Goal: Task Accomplishment & Management: Complete application form

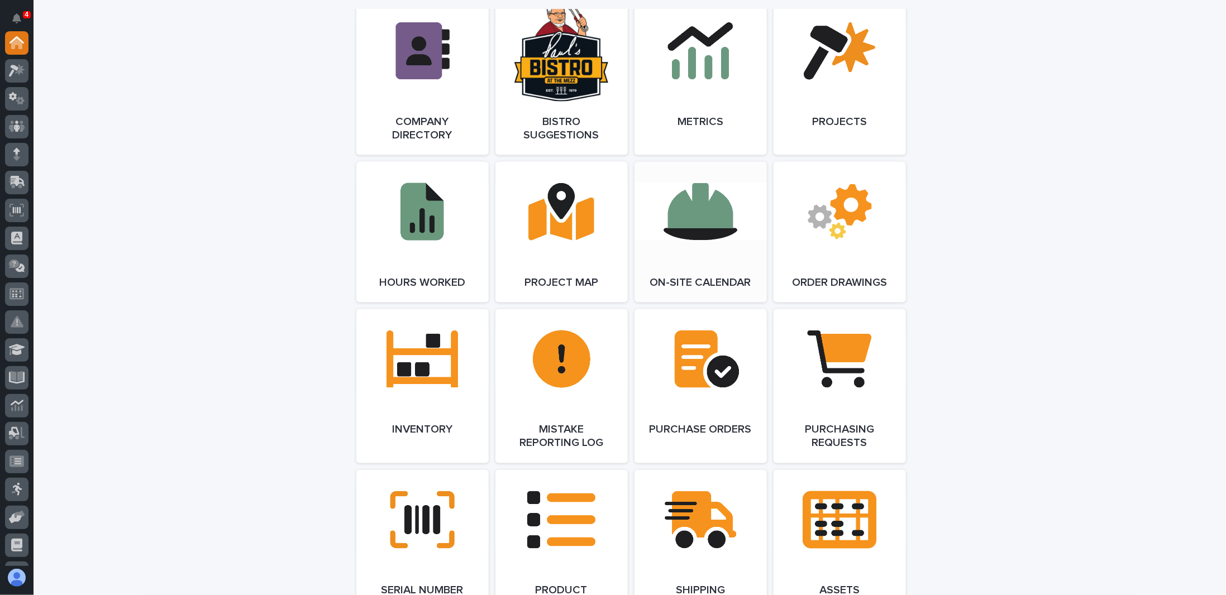
scroll to position [1061, 0]
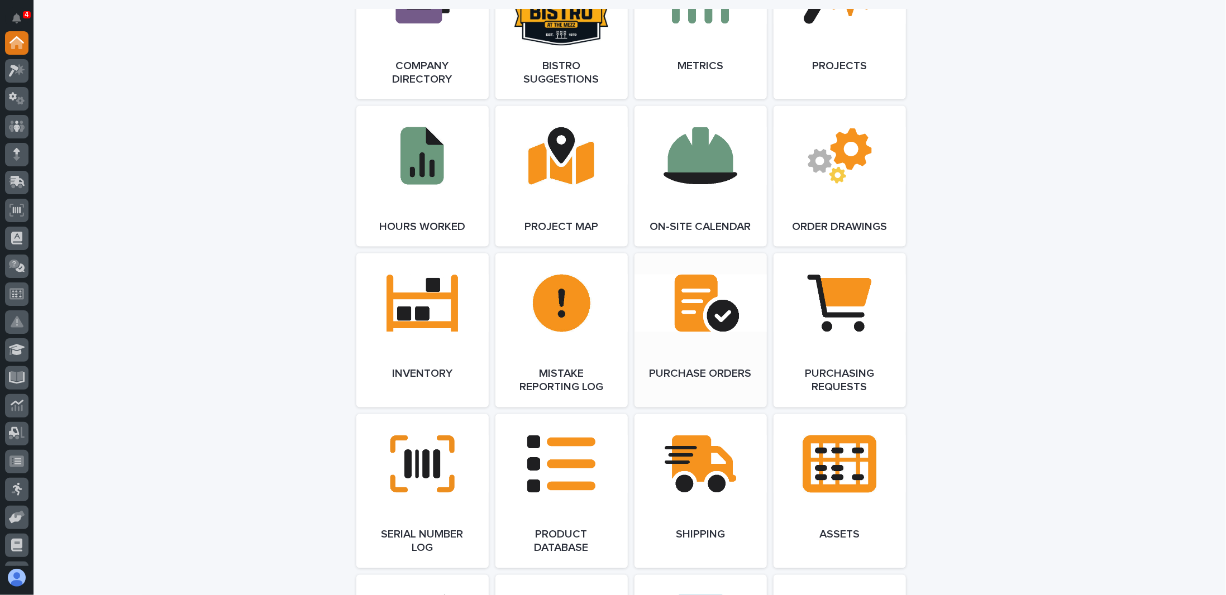
click at [695, 308] on link "Open Link" at bounding box center [700, 330] width 132 height 154
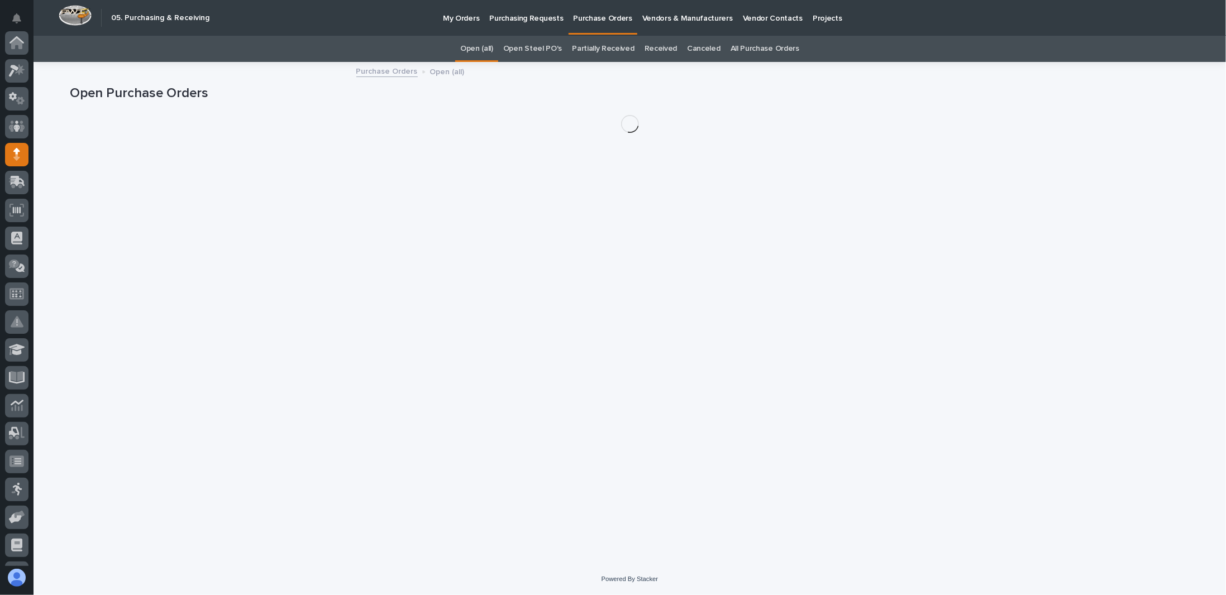
scroll to position [112, 0]
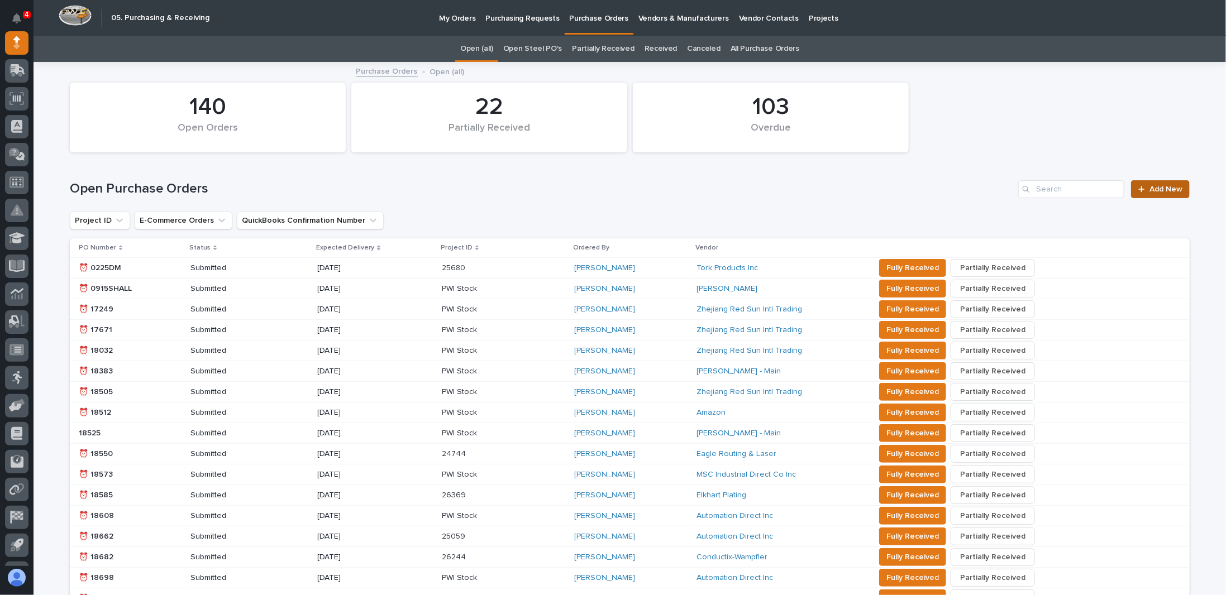
click at [1161, 189] on span "Add New" at bounding box center [1165, 189] width 33 height 8
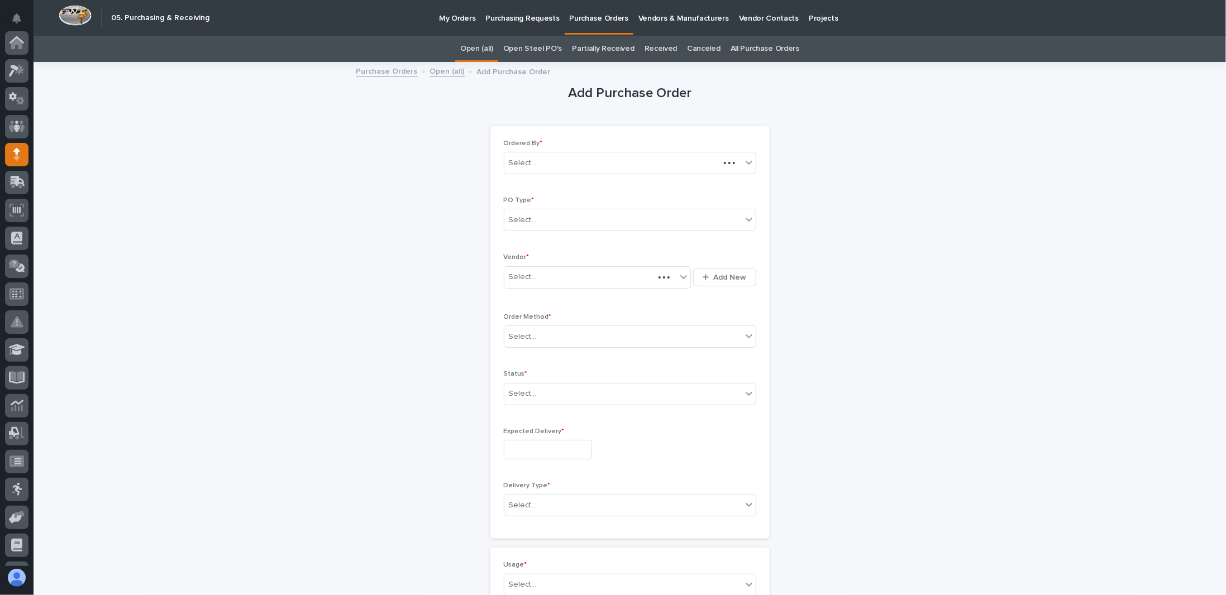
scroll to position [112, 0]
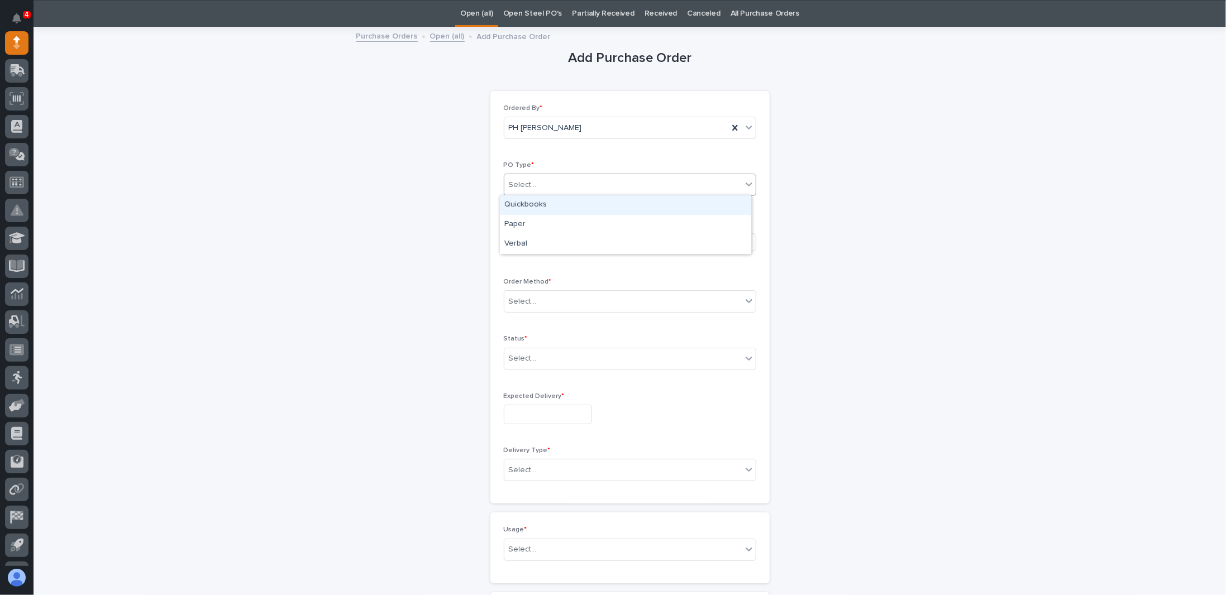
click at [562, 186] on div "Select..." at bounding box center [622, 185] width 237 height 18
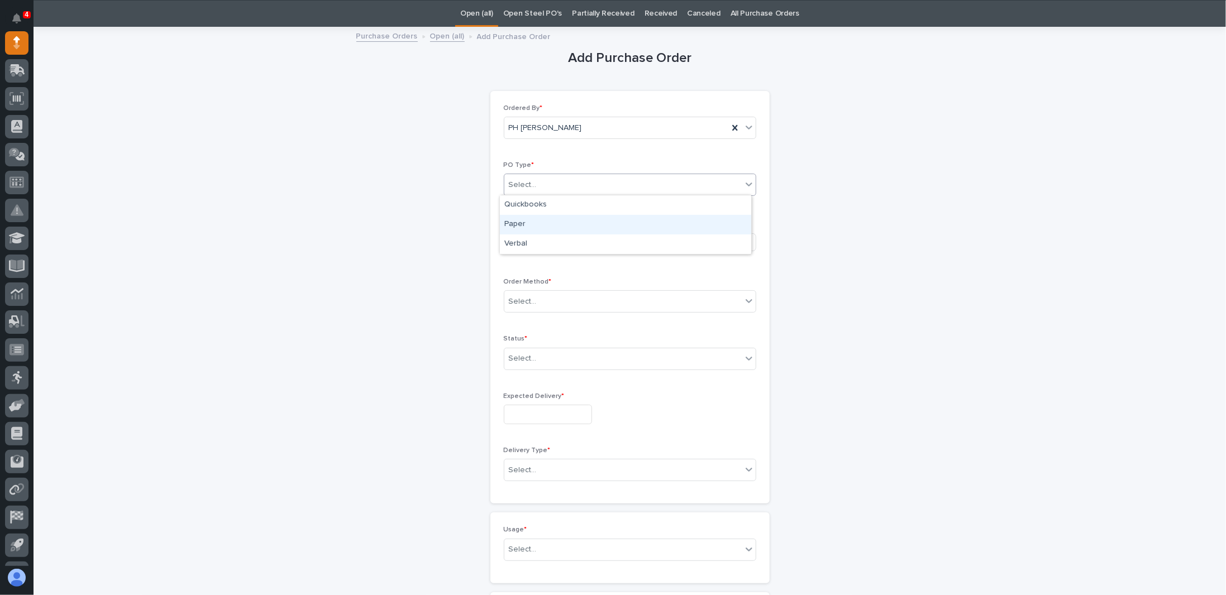
click at [514, 223] on div "Paper" at bounding box center [625, 225] width 251 height 20
click at [547, 240] on div "Select..." at bounding box center [590, 242] width 173 height 18
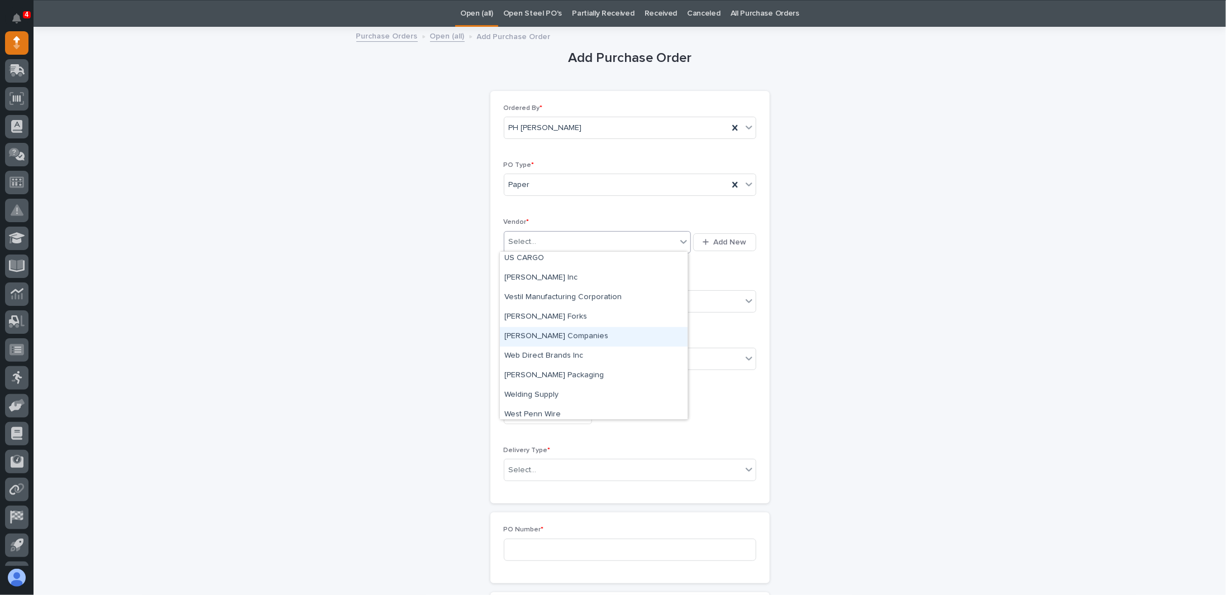
scroll to position [6398, 0]
click at [509, 289] on div "x" at bounding box center [594, 293] width 188 height 20
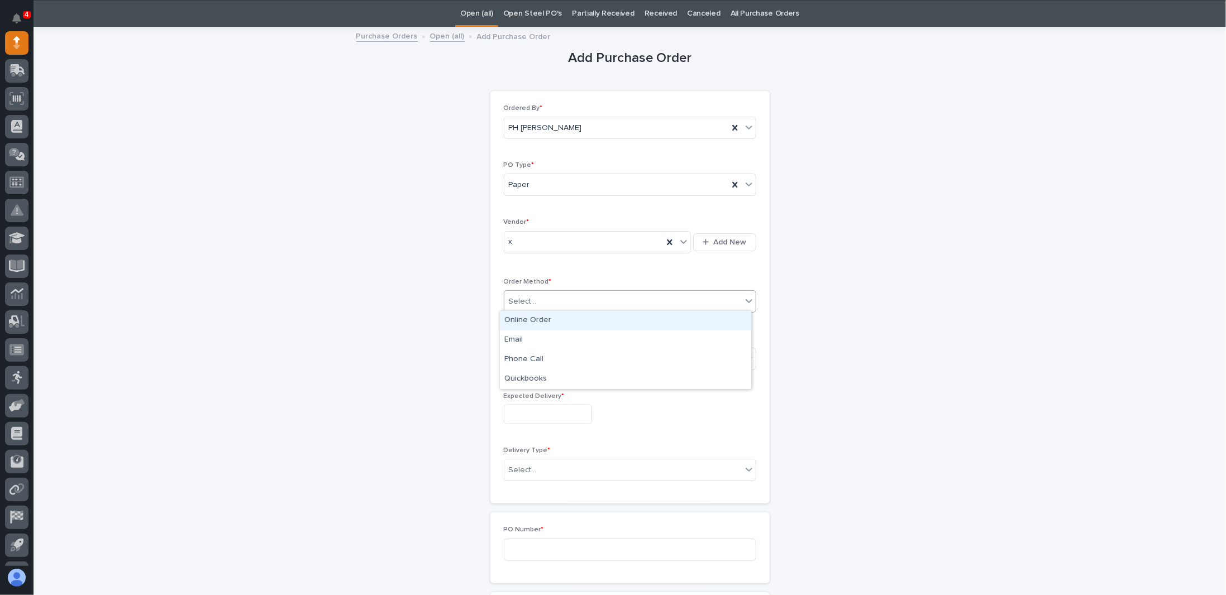
click at [548, 299] on div "Select..." at bounding box center [622, 302] width 237 height 18
click at [541, 318] on div "Online Order" at bounding box center [625, 321] width 251 height 20
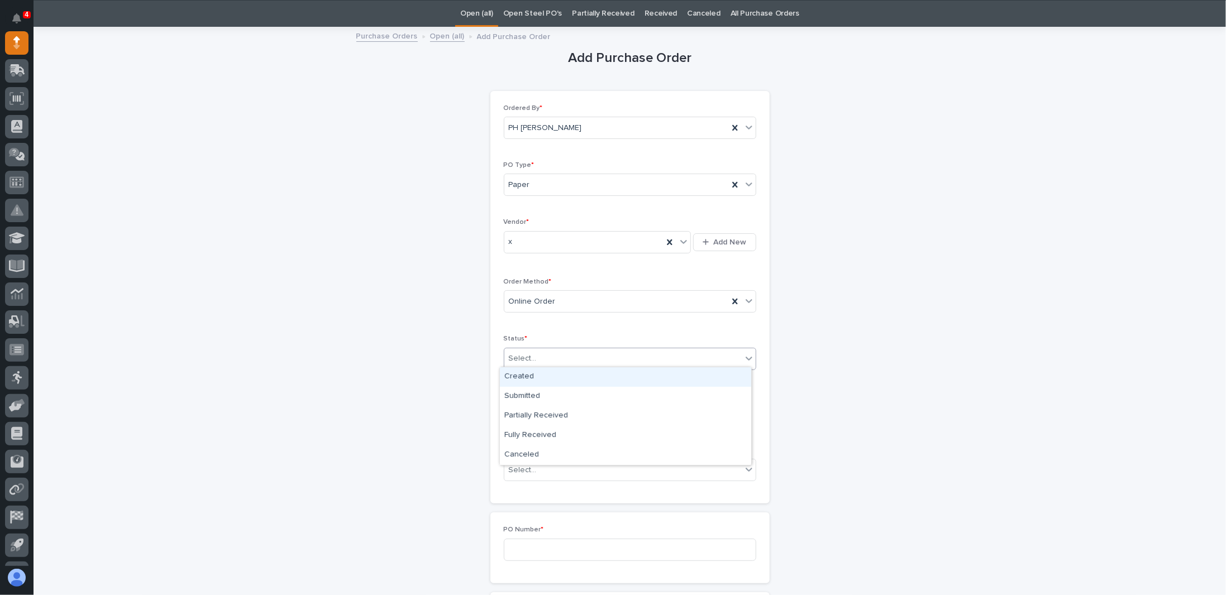
click at [557, 357] on div "Select..." at bounding box center [622, 359] width 237 height 18
click at [543, 395] on div "Submitted" at bounding box center [625, 397] width 251 height 20
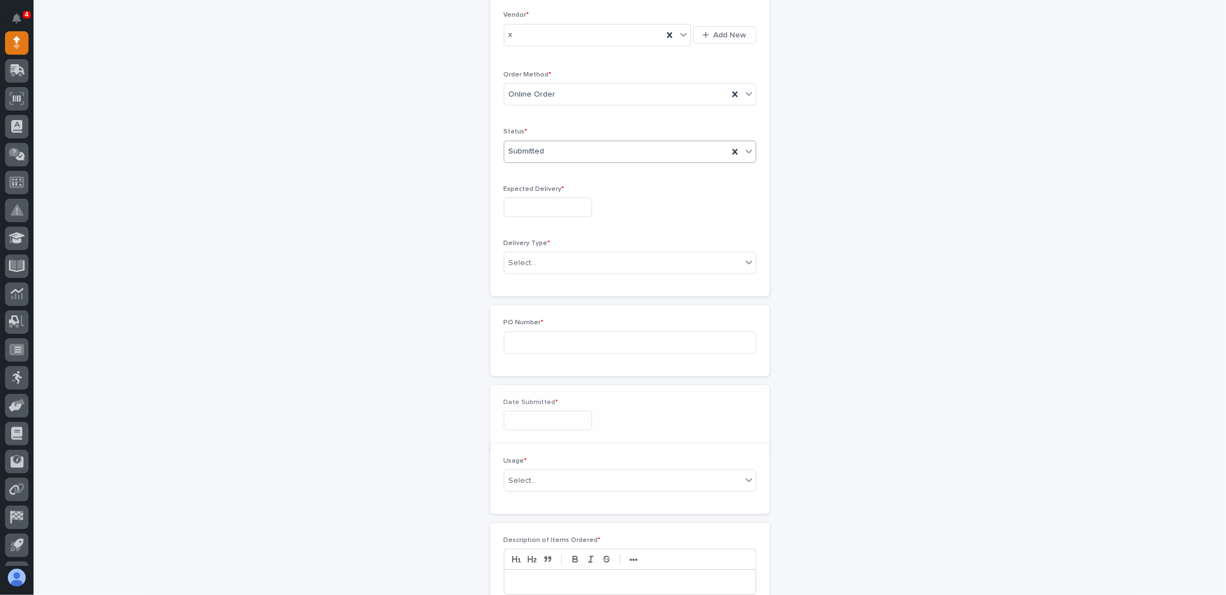
scroll to position [265, 0]
click at [528, 184] on input "text" at bounding box center [548, 185] width 88 height 20
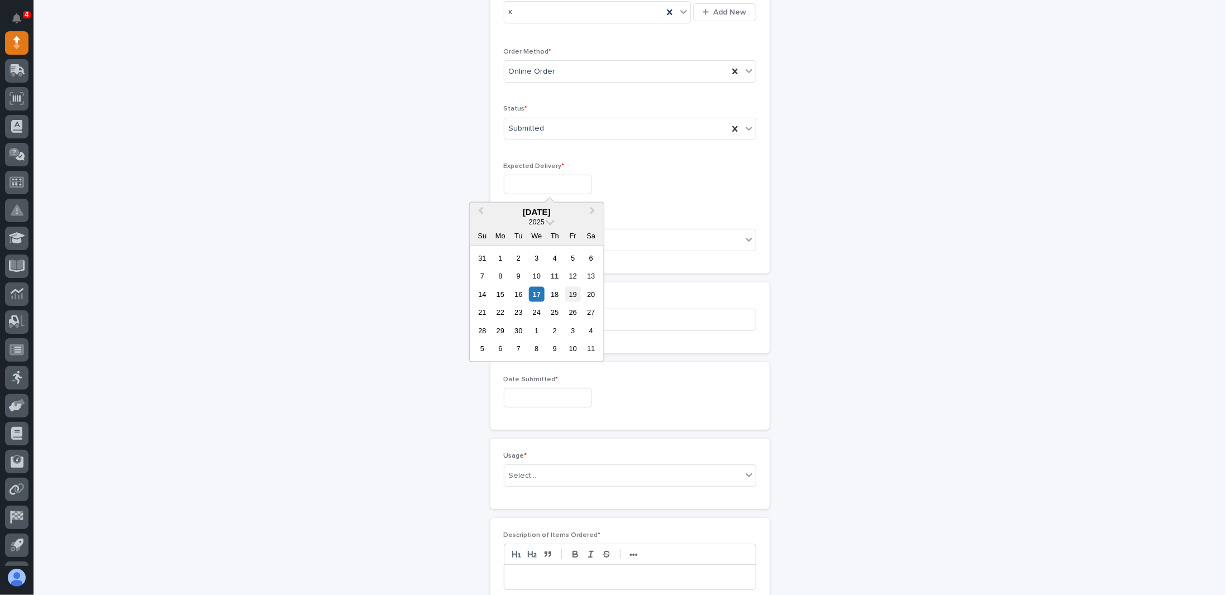
click at [572, 293] on div "19" at bounding box center [572, 294] width 15 height 15
type input "**********"
click at [551, 233] on div "Select..." at bounding box center [622, 240] width 237 height 18
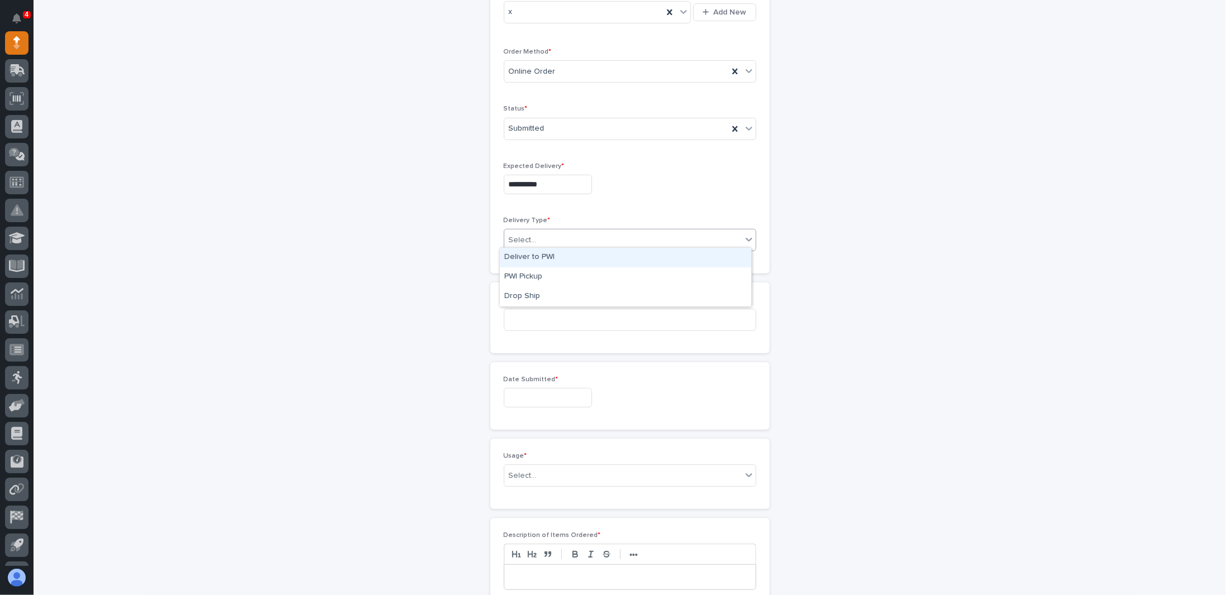
click at [542, 259] on div "Deliver to PWI" at bounding box center [625, 258] width 251 height 20
click at [544, 315] on input at bounding box center [630, 320] width 252 height 22
type input "7708PH"
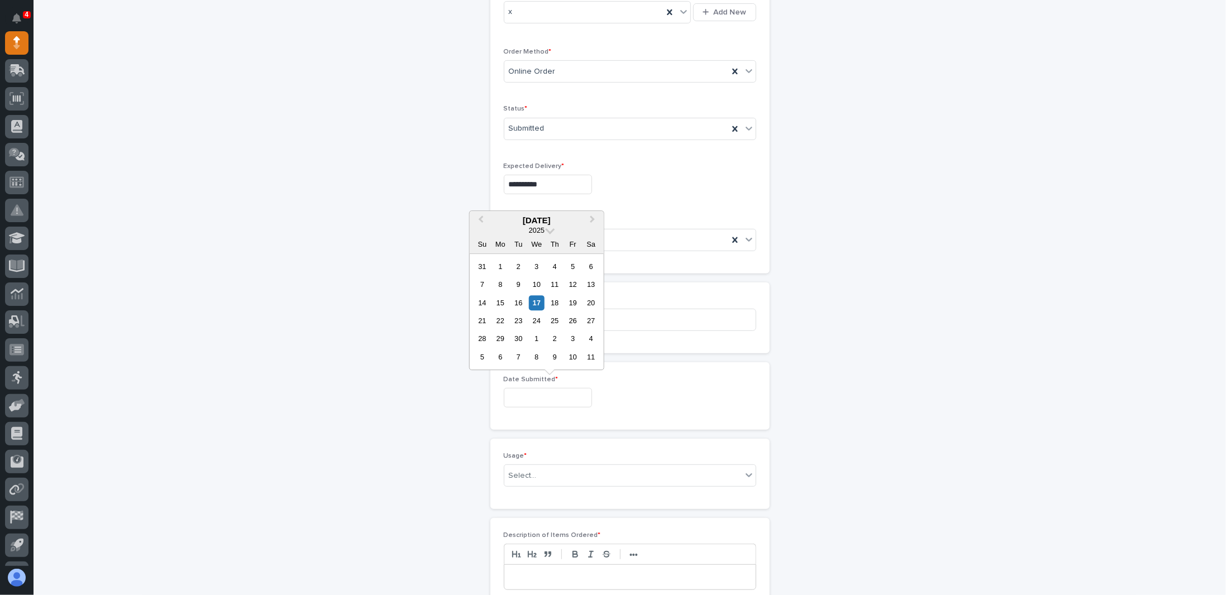
click at [543, 394] on input "text" at bounding box center [548, 398] width 88 height 20
click at [537, 302] on div "17" at bounding box center [536, 302] width 15 height 15
type input "**********"
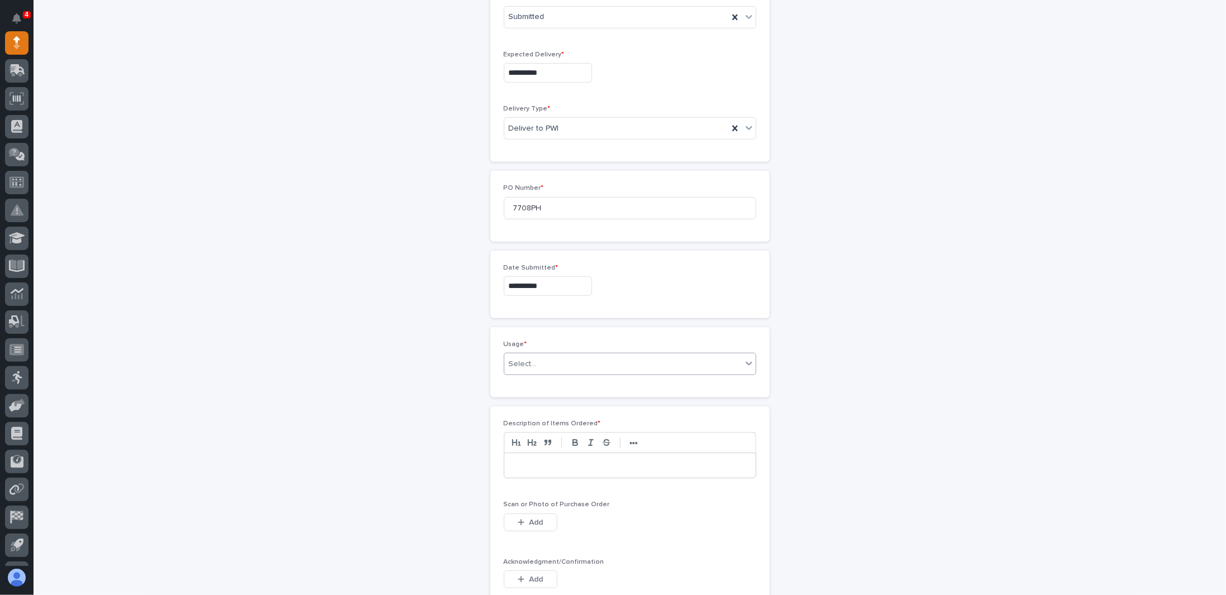
click at [558, 355] on div "Select..." at bounding box center [622, 364] width 237 height 18
click at [544, 460] on div "PWI Internal Use" at bounding box center [625, 459] width 251 height 20
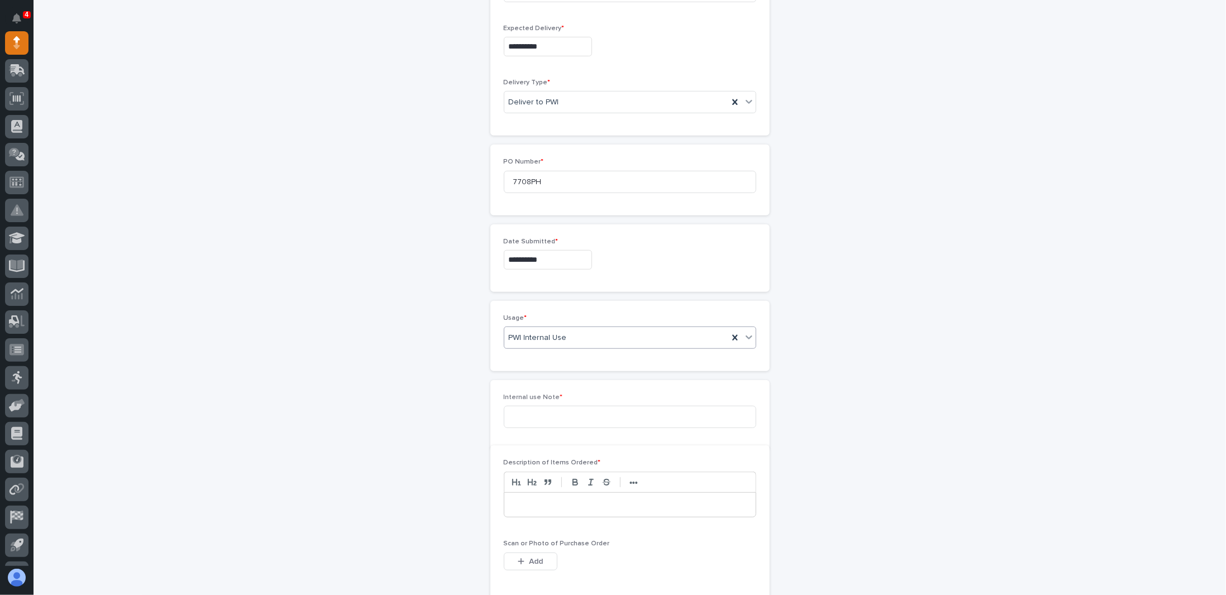
scroll to position [417, 0]
click at [557, 401] on input at bounding box center [630, 404] width 252 height 22
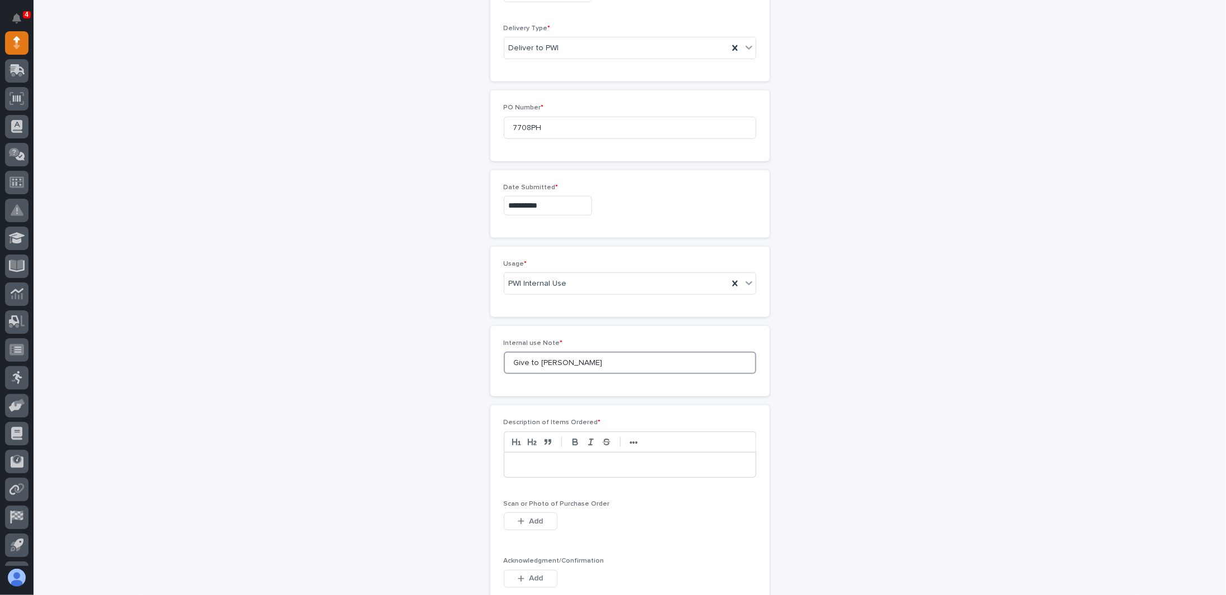
scroll to position [472, 0]
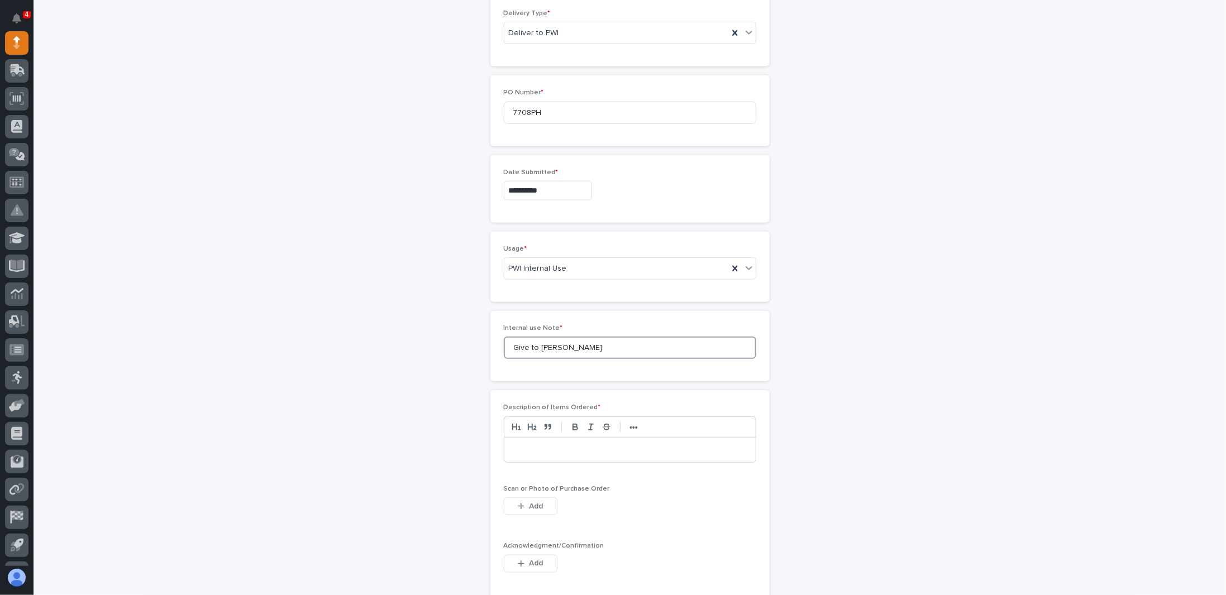
type input "Give to Lunsford"
click at [541, 444] on p at bounding box center [630, 449] width 234 height 11
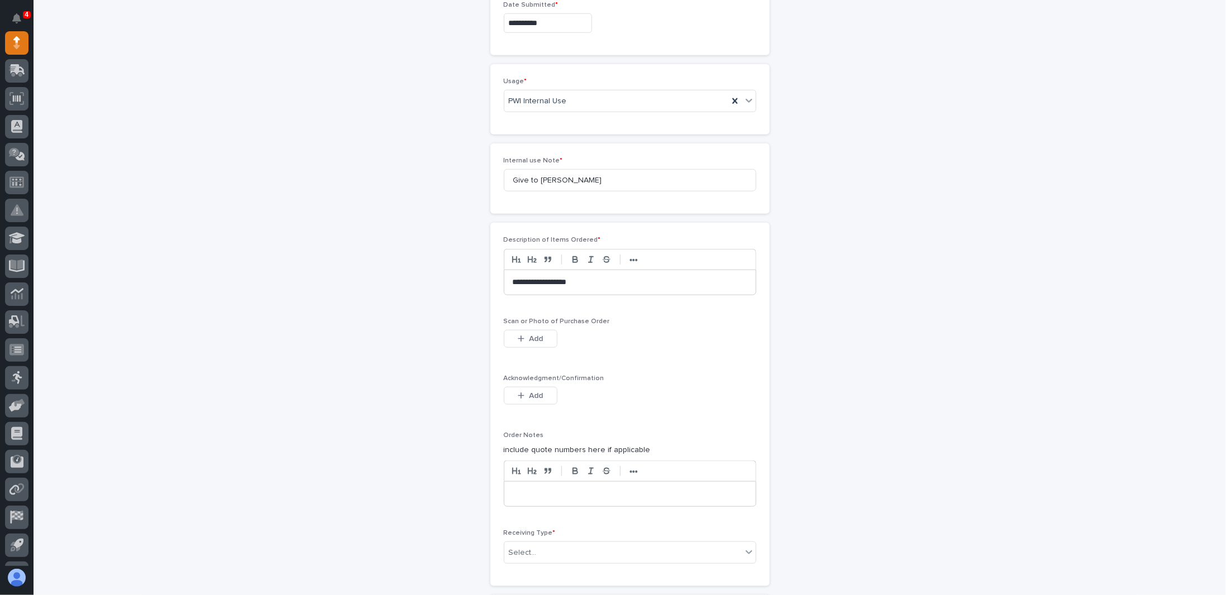
scroll to position [640, 0]
click at [543, 332] on button "Add" at bounding box center [531, 339] width 54 height 18
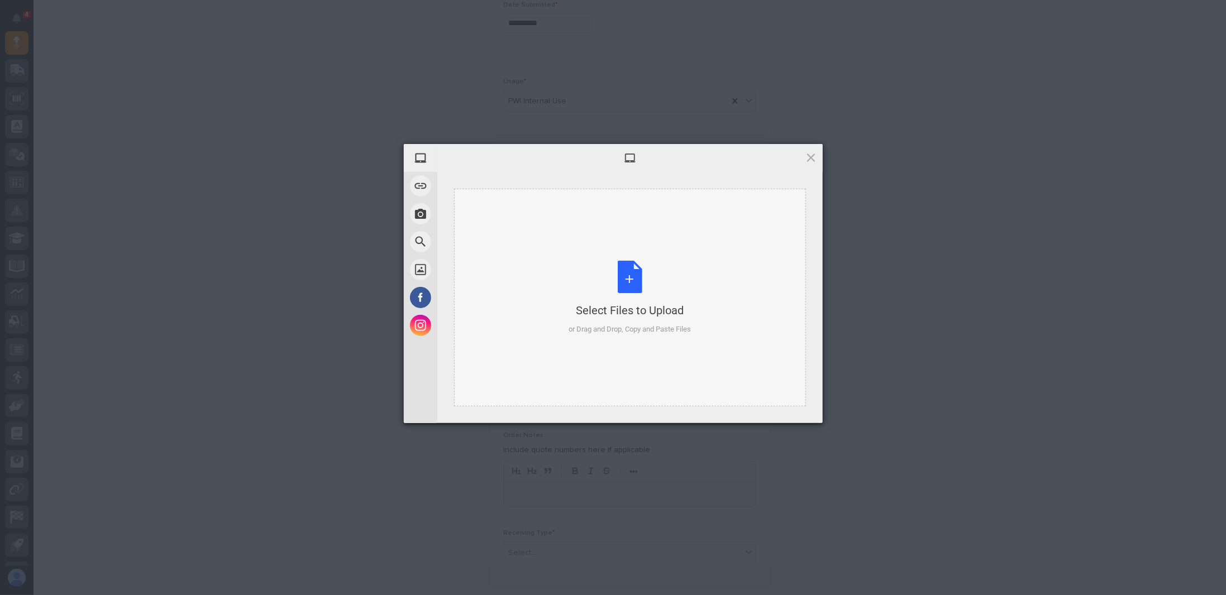
click at [631, 283] on div "Select Files to Upload or Drag and Drop, Copy and Paste Files" at bounding box center [629, 298] width 122 height 74
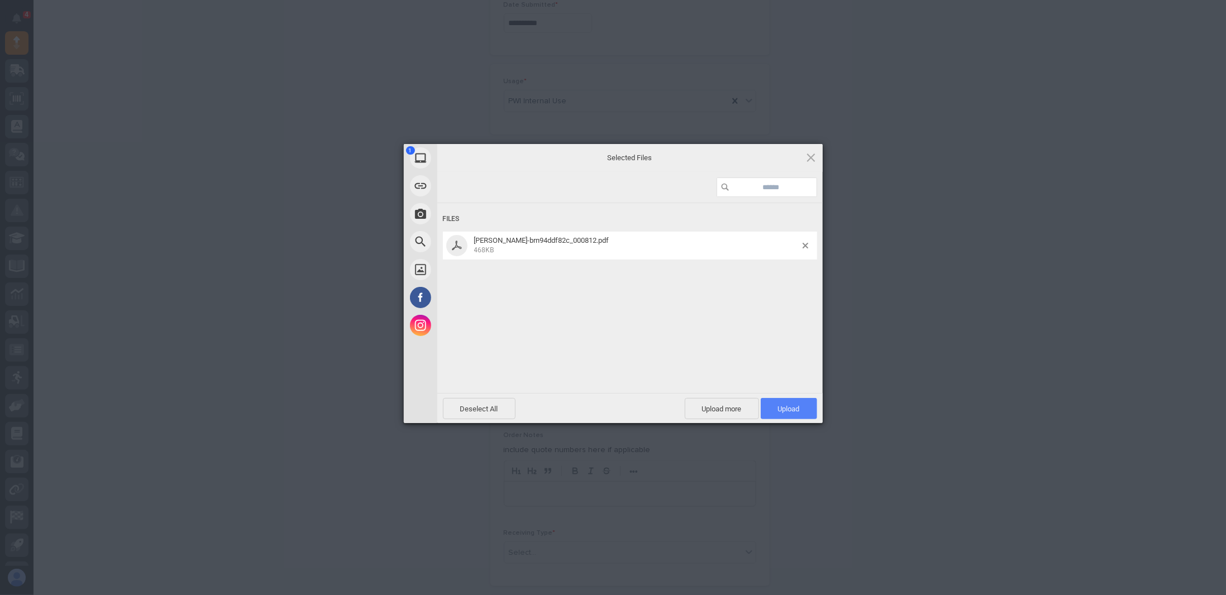
click at [794, 406] on span "Upload 1" at bounding box center [789, 409] width 22 height 8
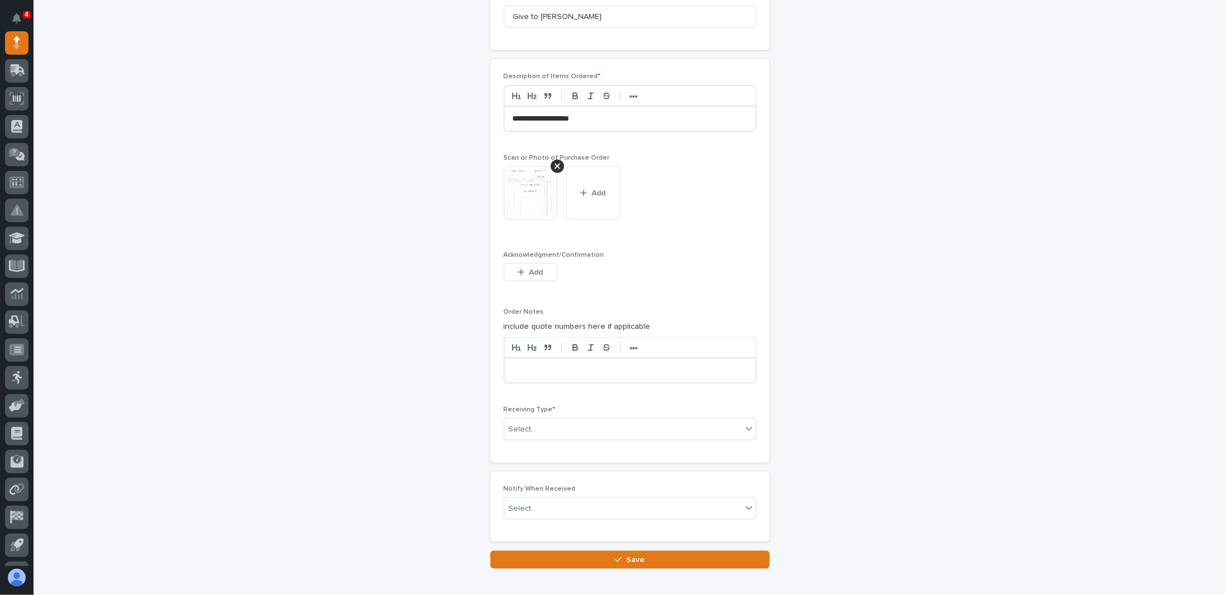
scroll to position [827, 0]
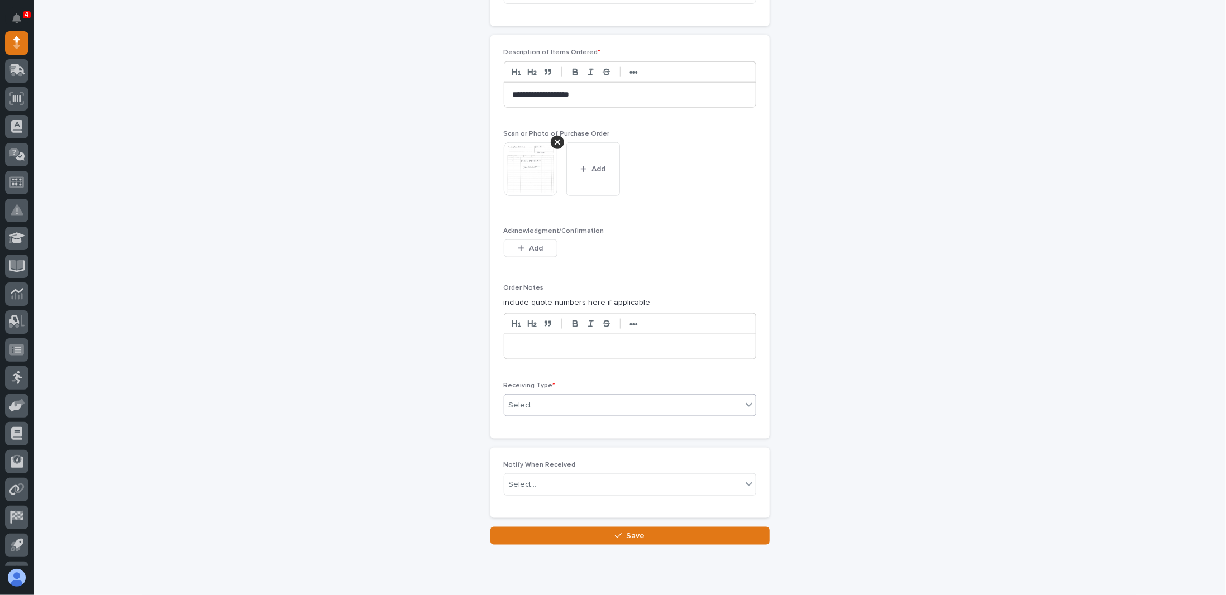
click at [560, 396] on div "Select..." at bounding box center [622, 405] width 237 height 18
click at [533, 477] on div "Deliver to" at bounding box center [625, 479] width 251 height 20
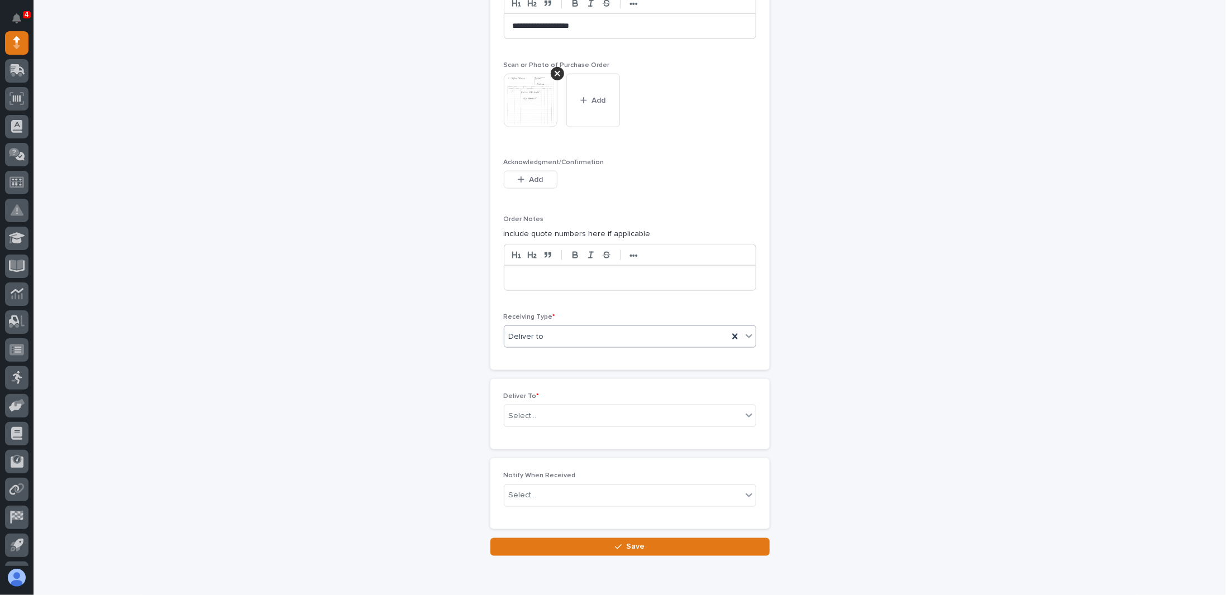
scroll to position [937, 0]
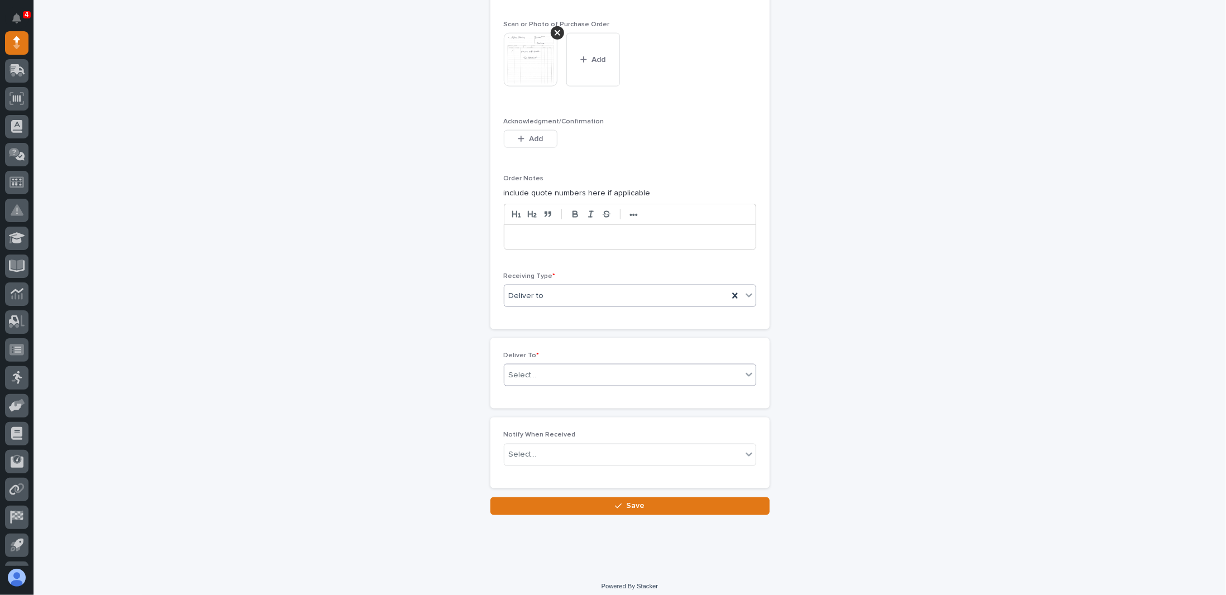
click at [580, 368] on div "Select..." at bounding box center [622, 375] width 237 height 18
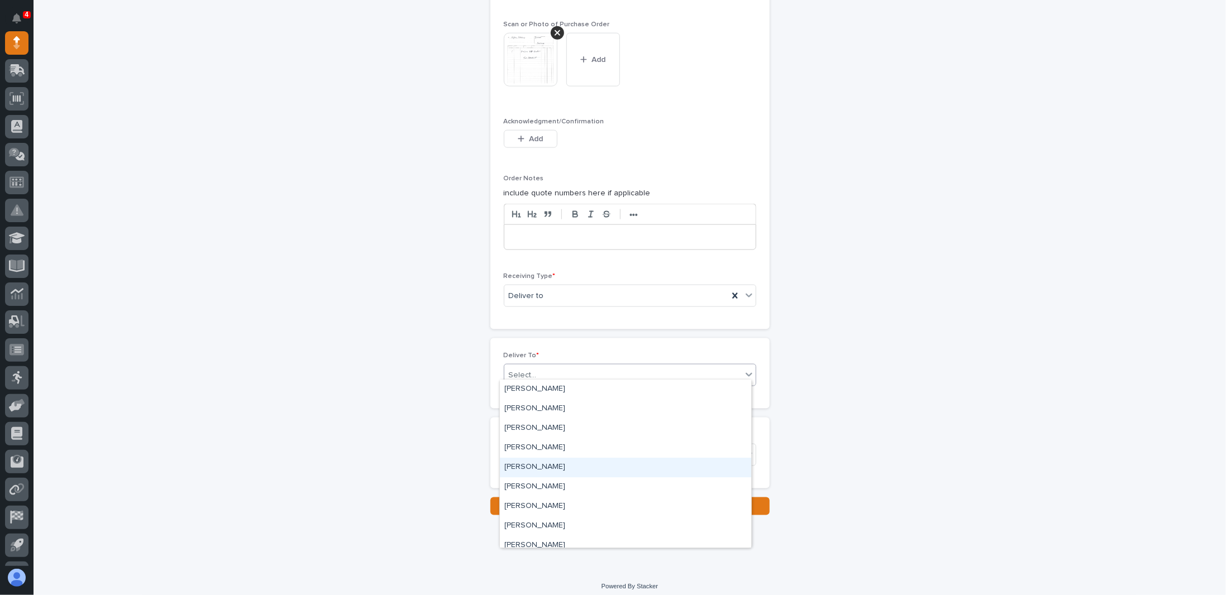
scroll to position [2624, 0]
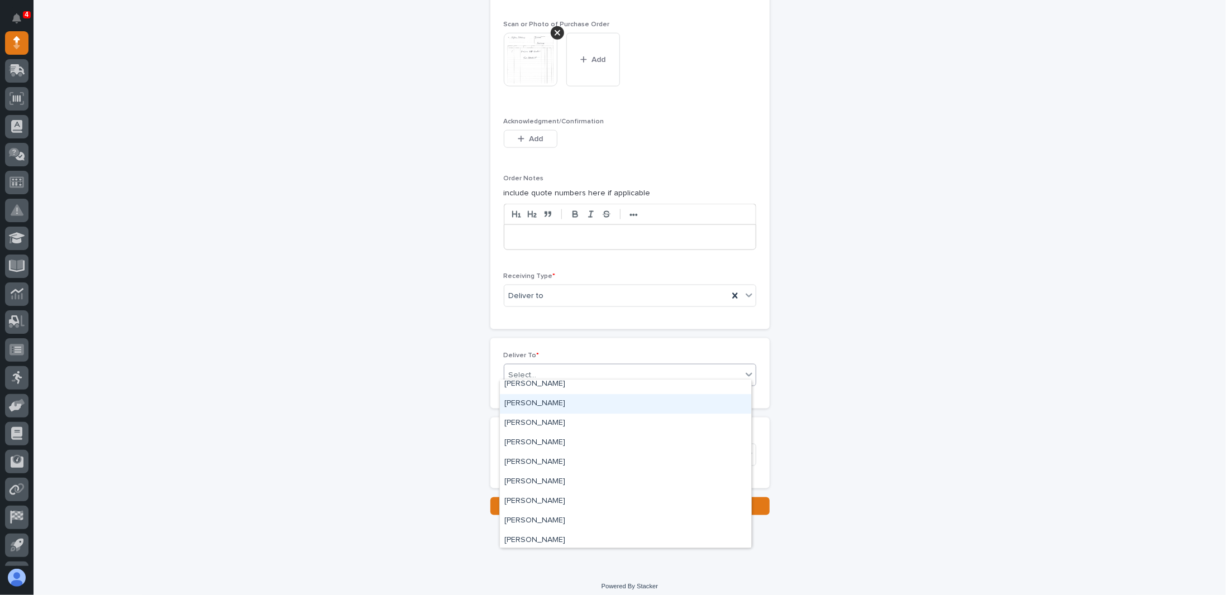
click at [529, 403] on div "John Lunsford" at bounding box center [625, 404] width 251 height 20
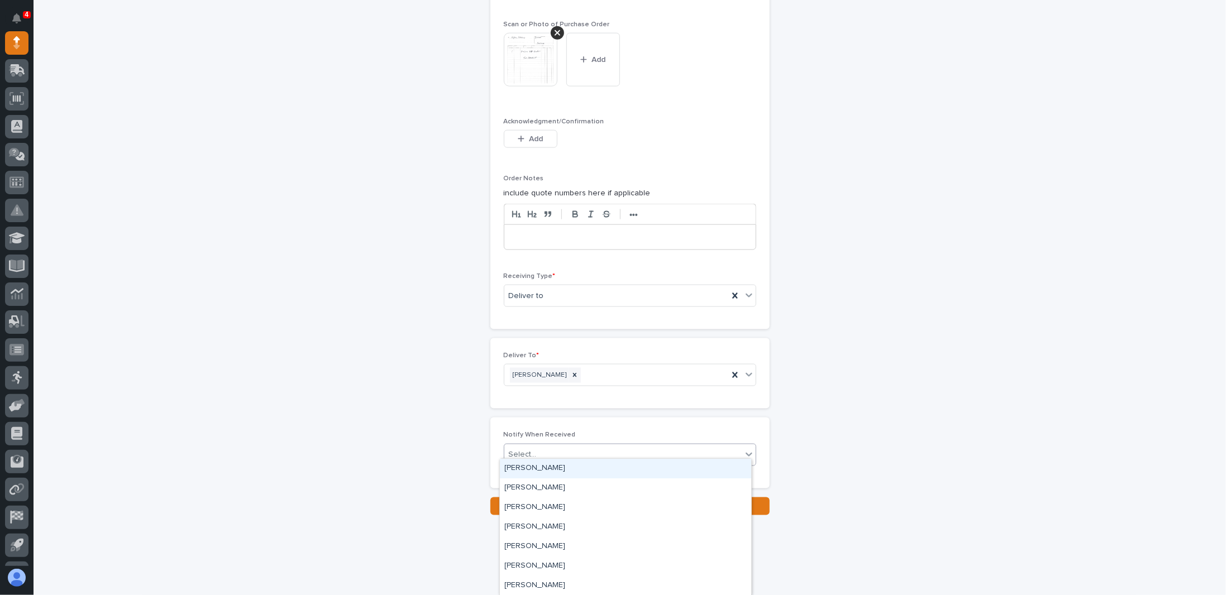
click at [534, 449] on div "Select..." at bounding box center [622, 455] width 237 height 18
type input "**"
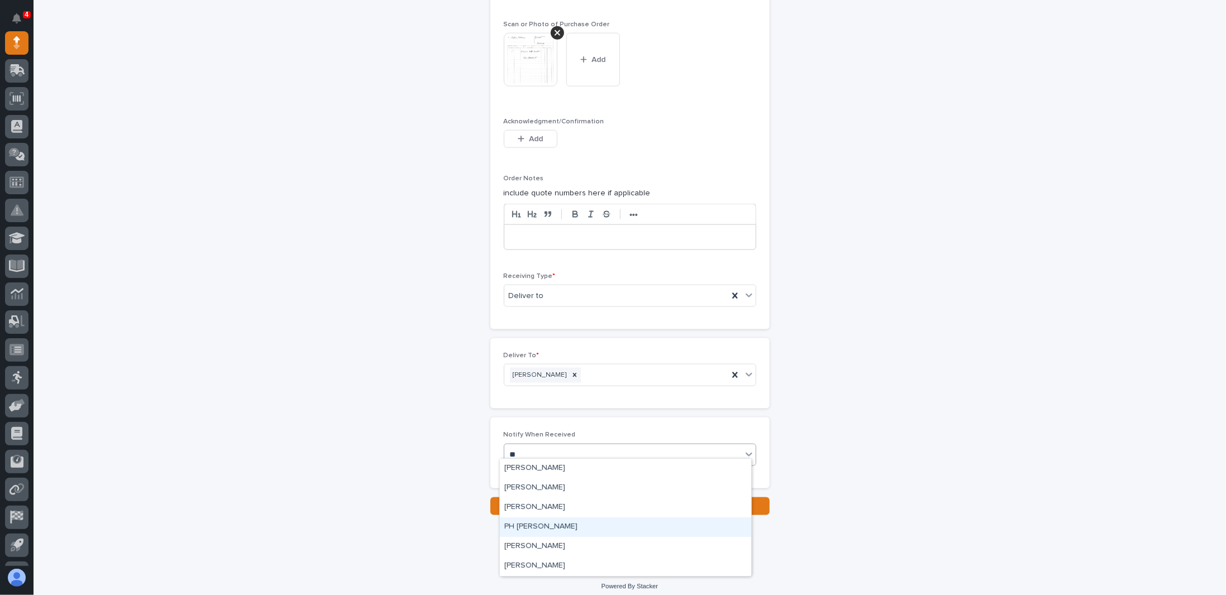
click at [524, 524] on div "PH [PERSON_NAME]" at bounding box center [625, 528] width 251 height 20
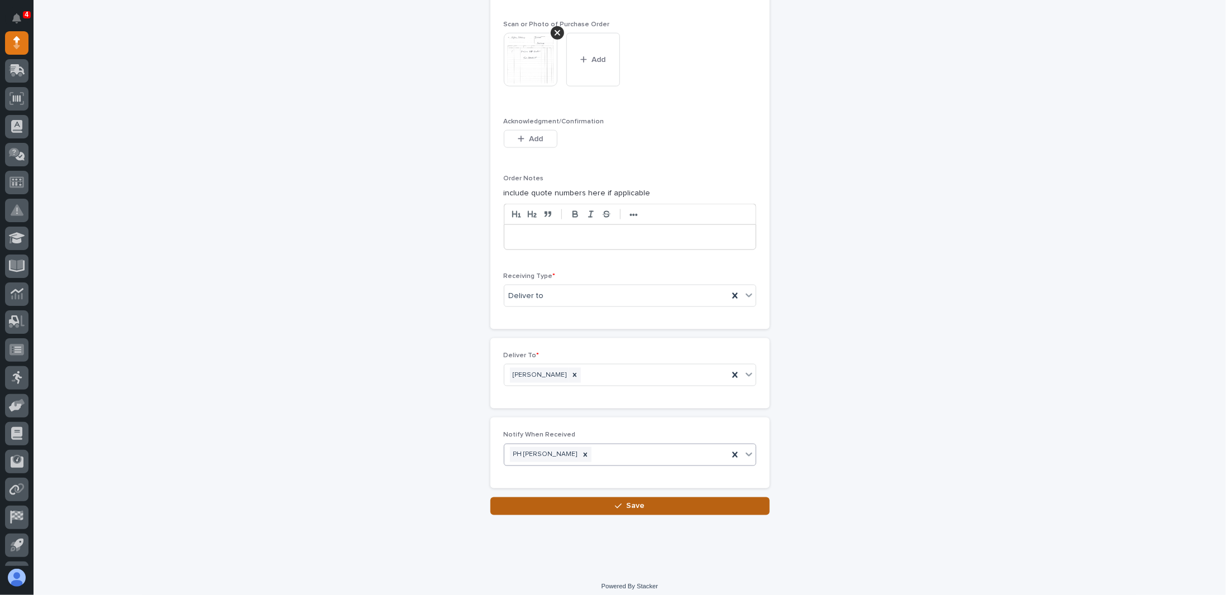
click at [557, 499] on button "Save" at bounding box center [629, 506] width 279 height 18
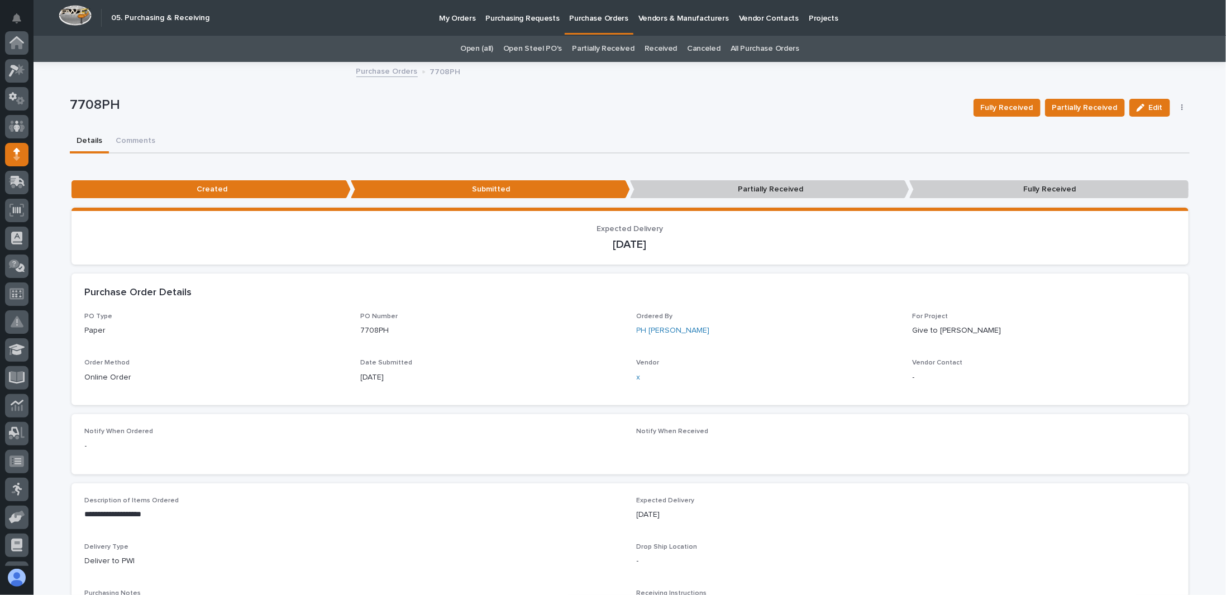
scroll to position [112, 0]
